Goal: Use online tool/utility: Utilize a website feature to perform a specific function

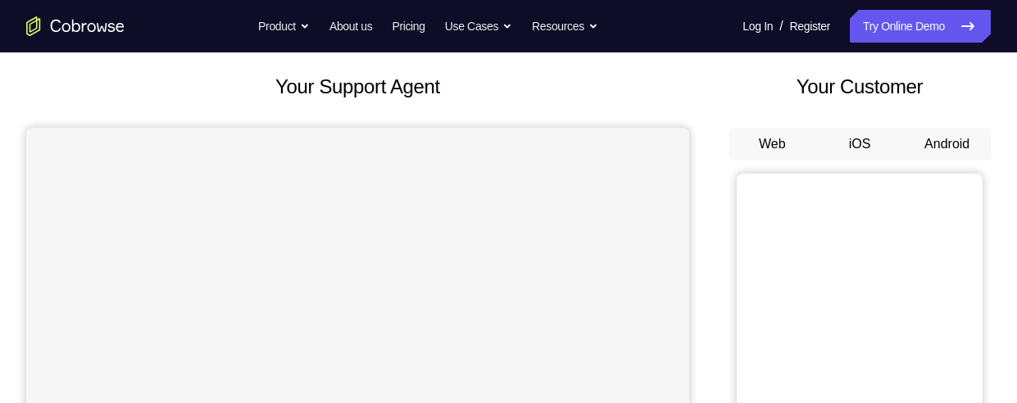
scroll to position [92, 0]
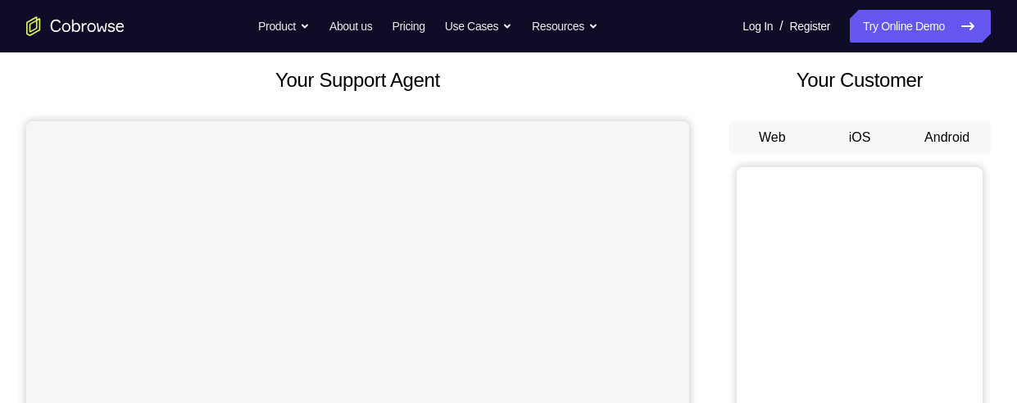
click at [953, 133] on button "Android" at bounding box center [947, 137] width 88 height 33
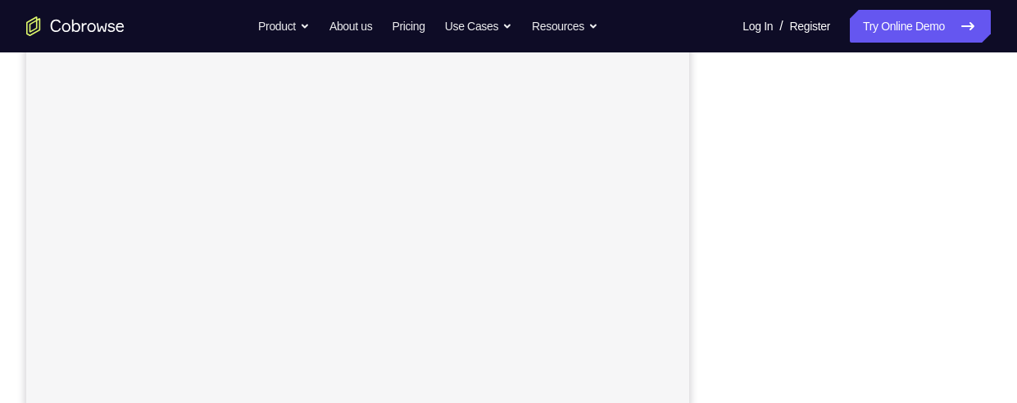
scroll to position [349, 0]
click at [991, 248] on div "Your Support Agent Your Customer Web iOS Android Next Steps We’d be happy to gi…" at bounding box center [508, 243] width 1017 height 1081
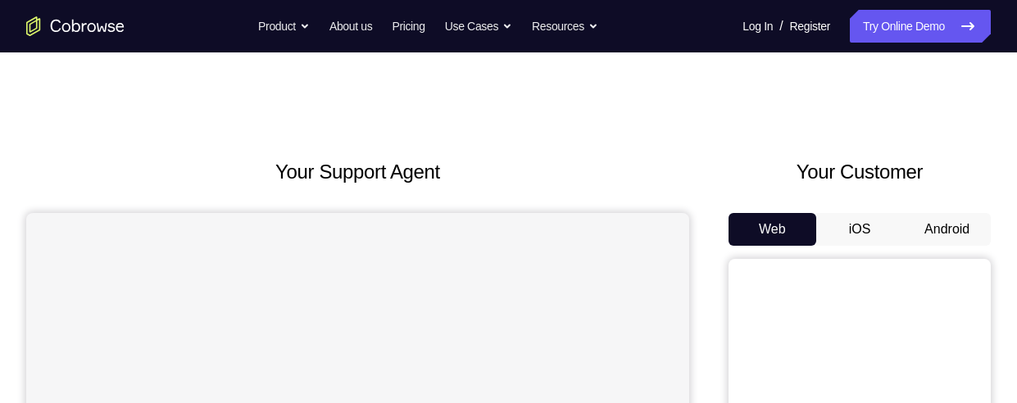
click at [919, 225] on button "Android" at bounding box center [947, 229] width 88 height 33
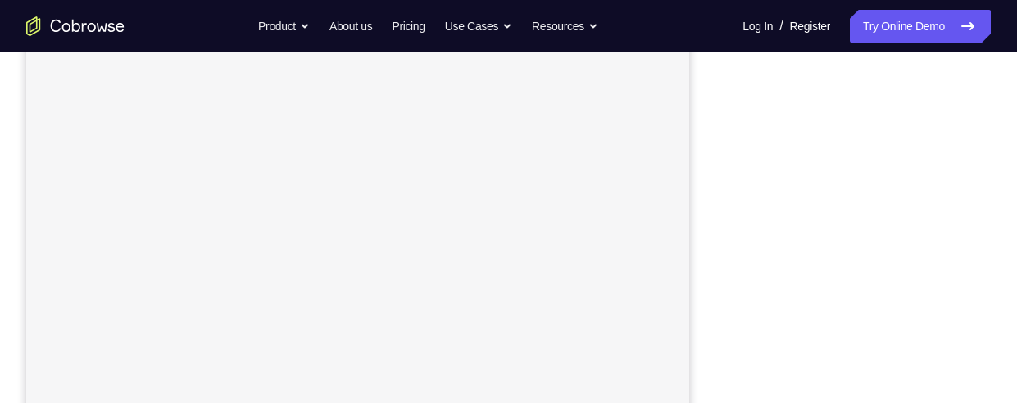
scroll to position [261, 0]
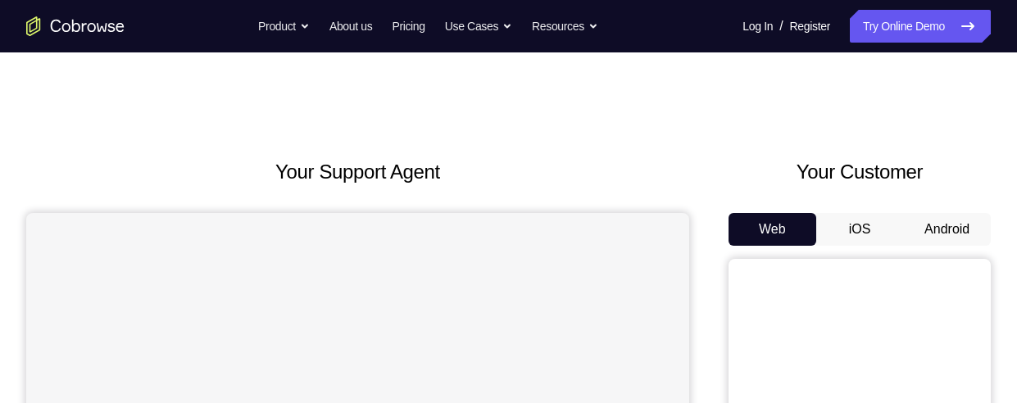
click at [948, 231] on button "Android" at bounding box center [947, 229] width 88 height 33
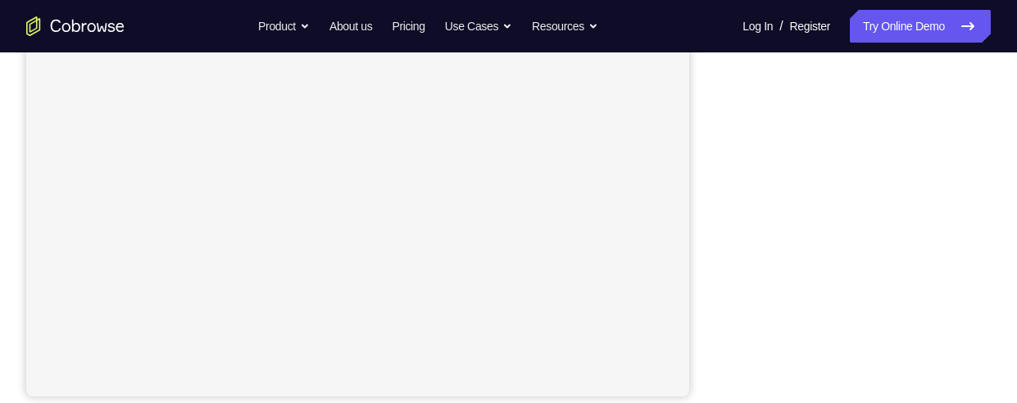
scroll to position [350, 0]
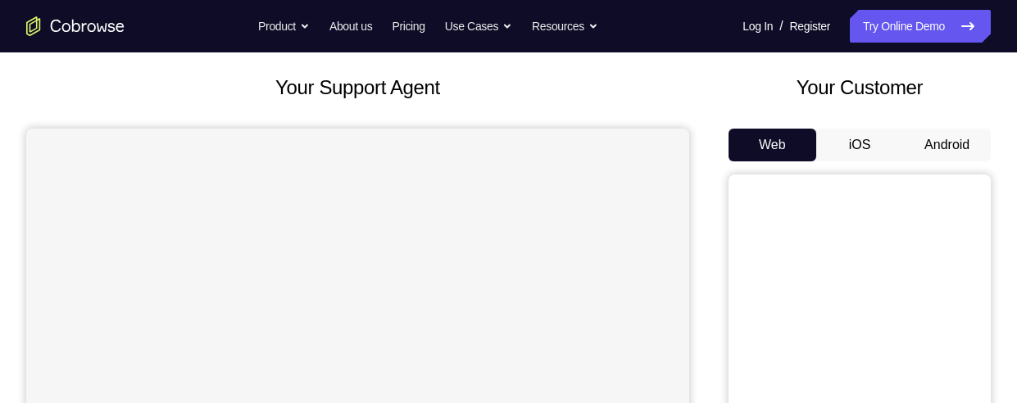
scroll to position [88, 0]
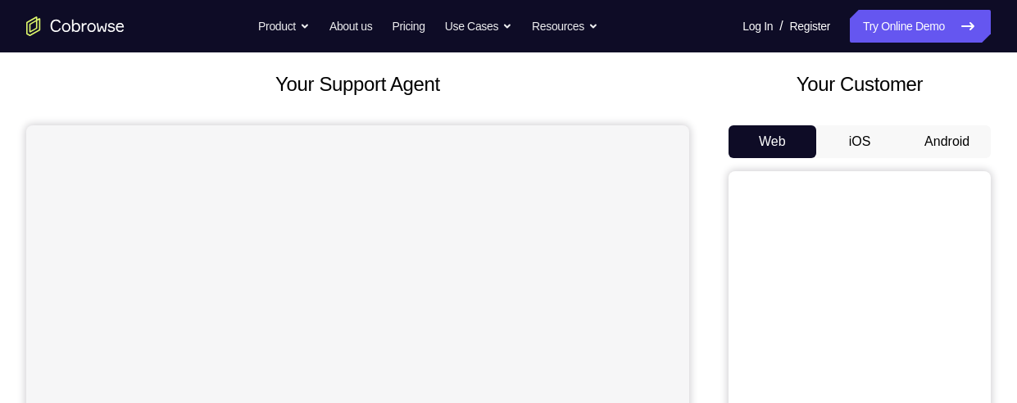
click at [943, 139] on button "Android" at bounding box center [947, 141] width 88 height 33
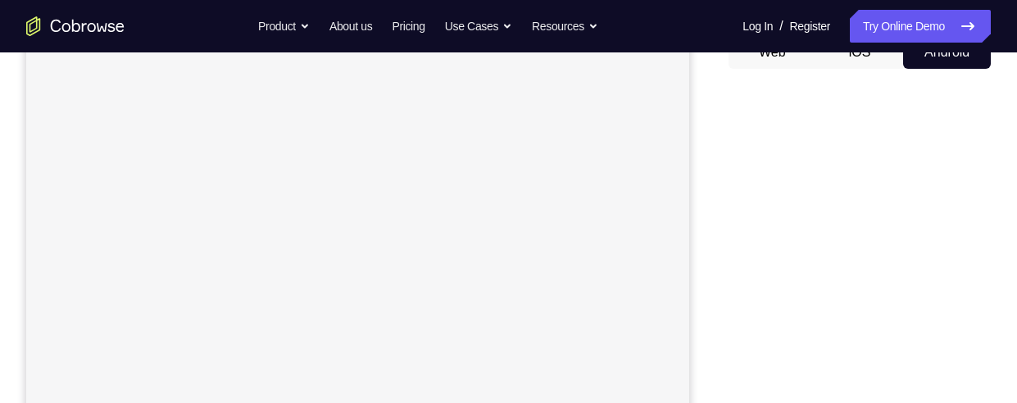
scroll to position [185, 0]
